Goal: Information Seeking & Learning: Learn about a topic

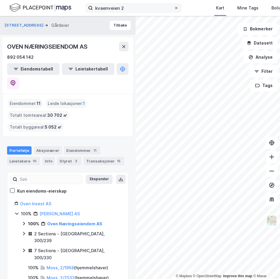
click at [174, 7] on span at bounding box center [176, 8] width 5 height 5
click at [174, 7] on input "kvaenveien 2" at bounding box center [133, 8] width 81 height 9
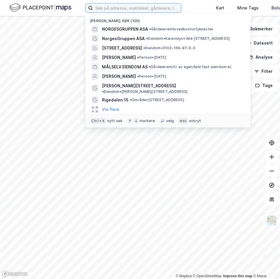
click at [139, 9] on input at bounding box center [137, 8] width 88 height 9
paste input "Holmlia Sentervei AS"
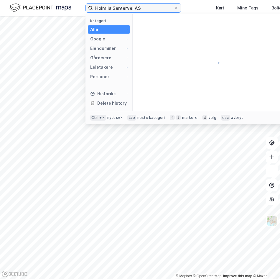
type input "Holmlia Sentervei AS"
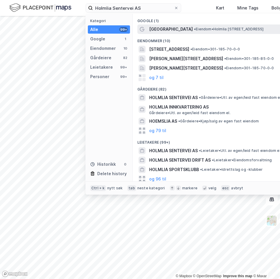
click at [165, 27] on span "[GEOGRAPHIC_DATA]" at bounding box center [171, 29] width 44 height 7
